Goal: Entertainment & Leisure: Consume media (video, audio)

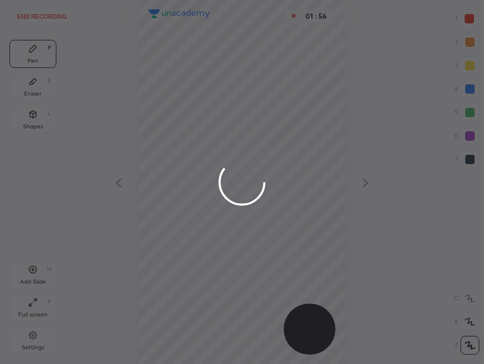
scroll to position [364, 295]
click at [107, 187] on div at bounding box center [242, 182] width 484 height 364
click at [120, 165] on div at bounding box center [242, 182] width 484 height 364
click at [35, 13] on div at bounding box center [242, 182] width 484 height 364
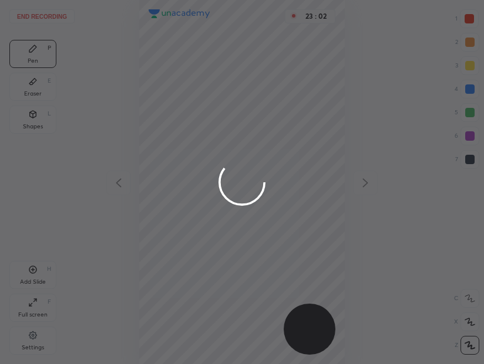
click at [37, 19] on div at bounding box center [242, 182] width 484 height 364
click at [42, 19] on div at bounding box center [242, 182] width 484 height 364
click at [48, 22] on div at bounding box center [242, 182] width 484 height 364
click at [52, 18] on div at bounding box center [242, 182] width 484 height 364
click at [62, 21] on div at bounding box center [242, 182] width 484 height 364
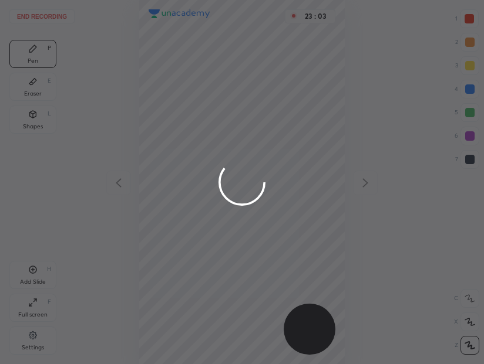
click at [83, 28] on div at bounding box center [242, 182] width 484 height 364
